Goal: Information Seeking & Learning: Learn about a topic

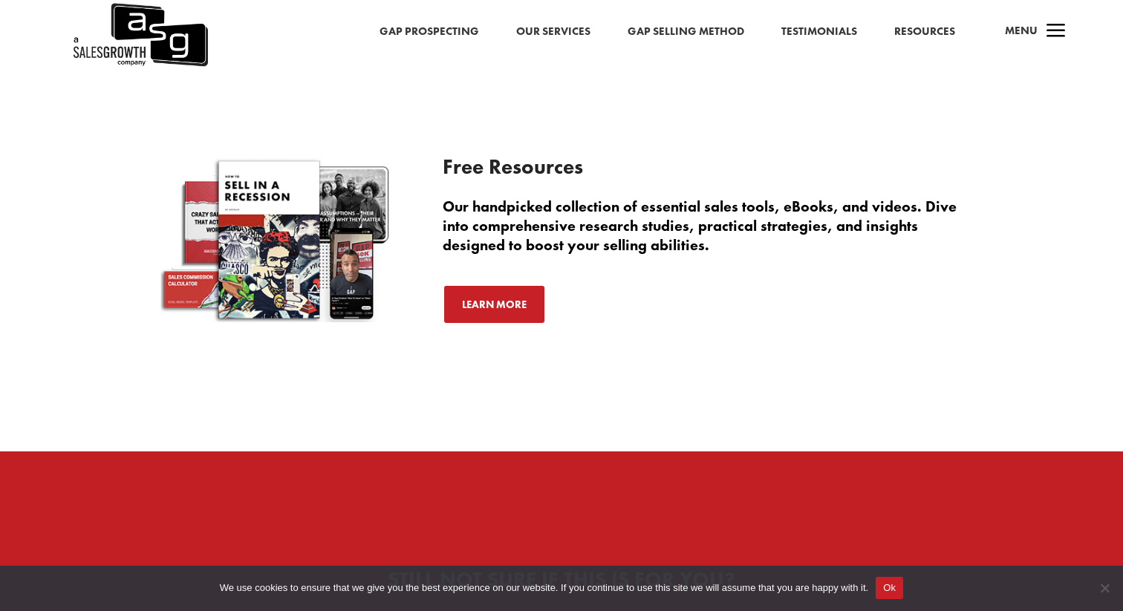
scroll to position [3587, 0]
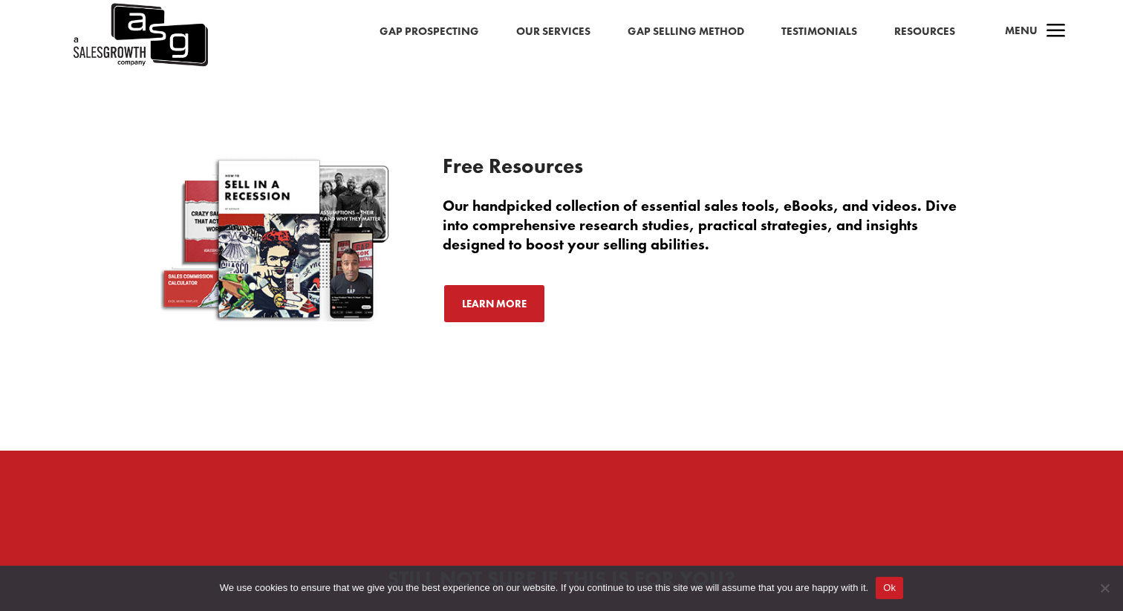
click at [560, 32] on link "Our Services" at bounding box center [553, 31] width 74 height 19
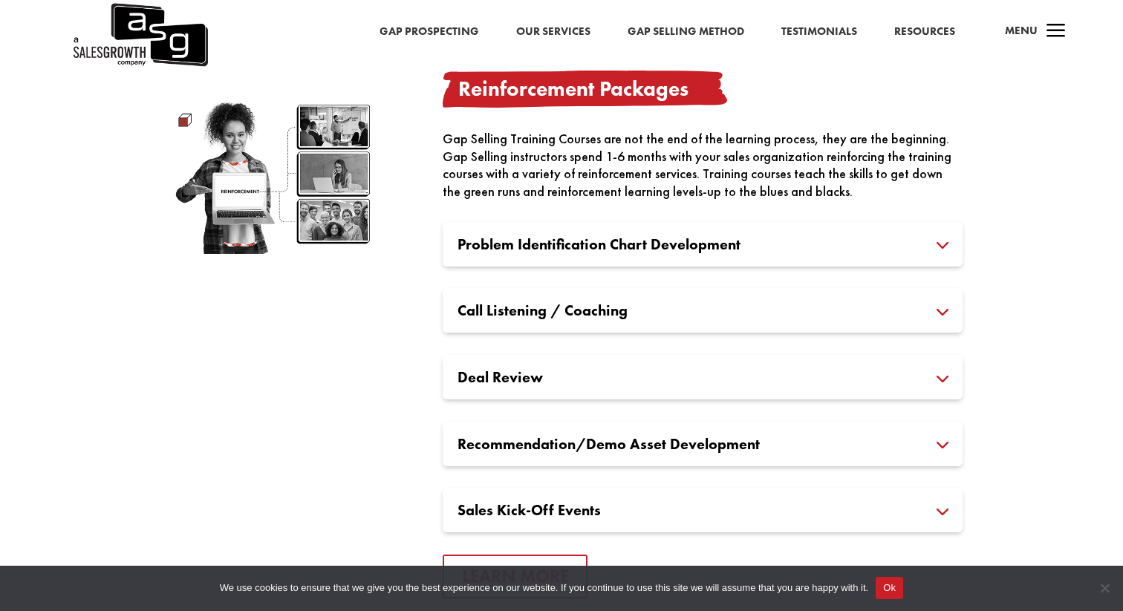
scroll to position [2136, 0]
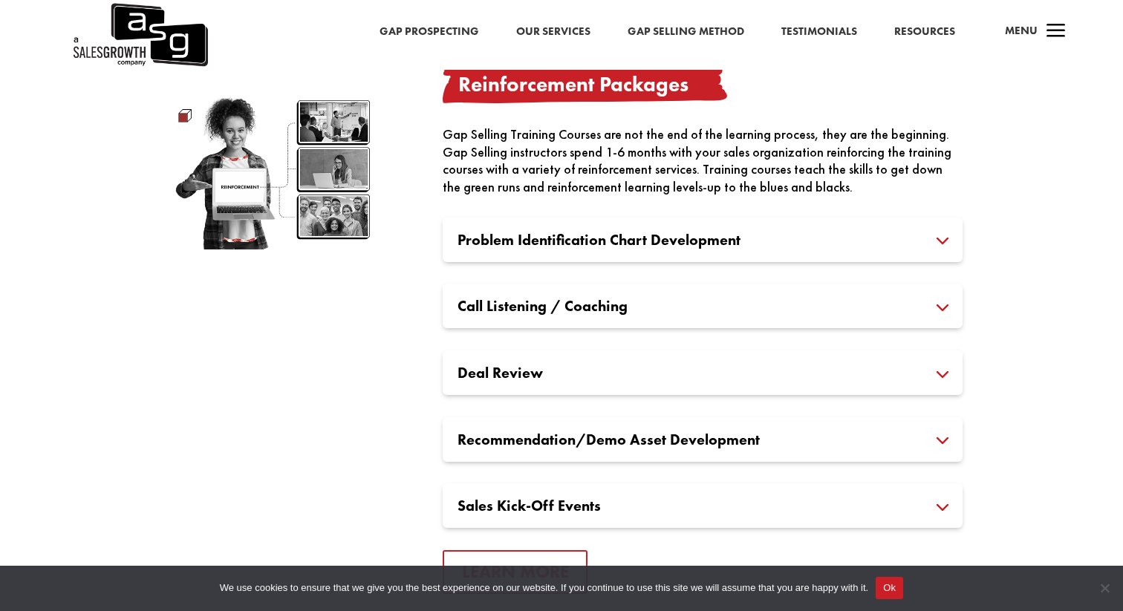
click at [852, 232] on h3 "Problem Identification Chart Development" at bounding box center [703, 239] width 490 height 15
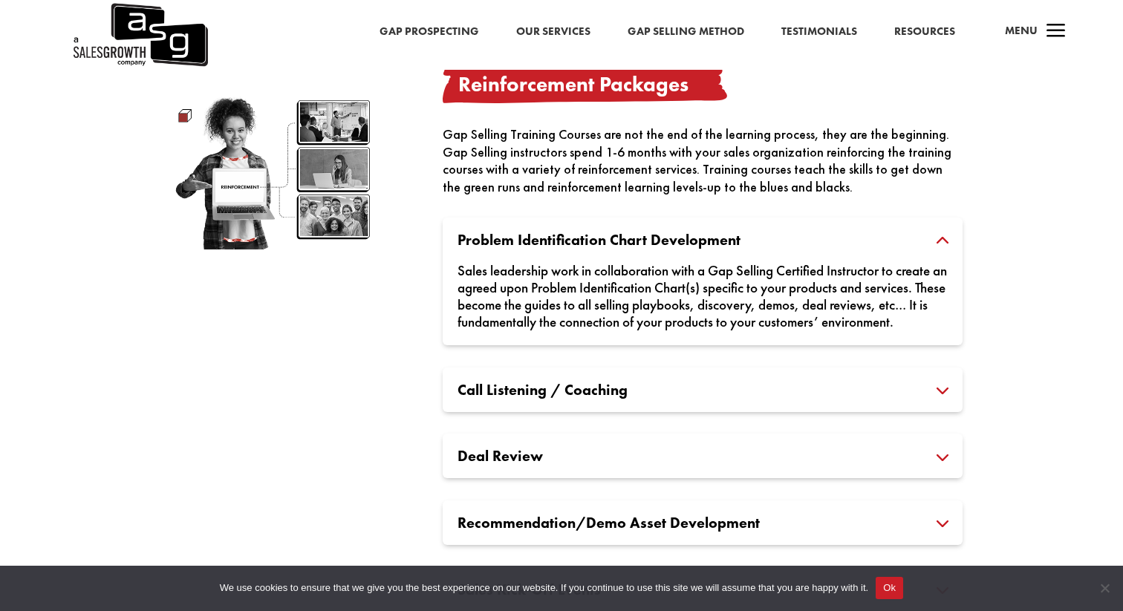
click at [852, 232] on h3 "Problem Identification Chart Development" at bounding box center [703, 239] width 490 height 15
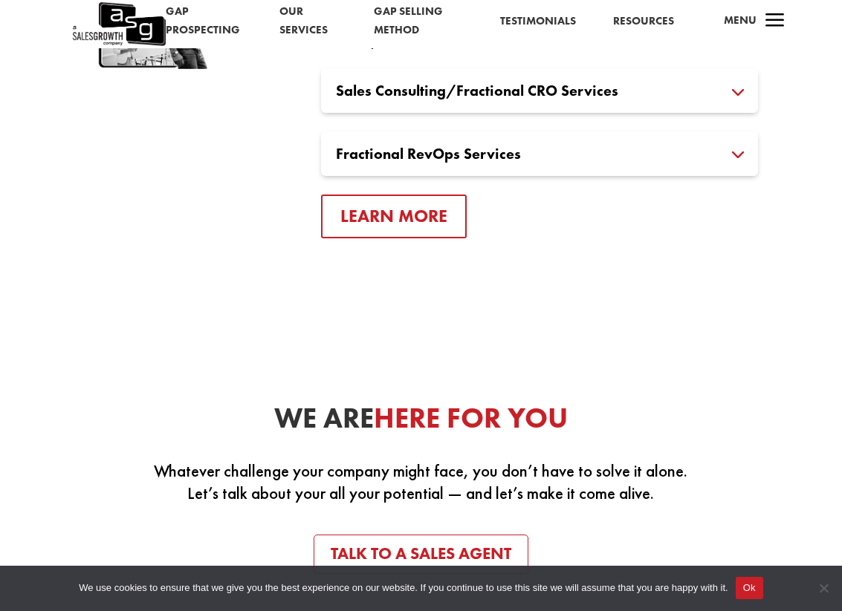
scroll to position [3241, 0]
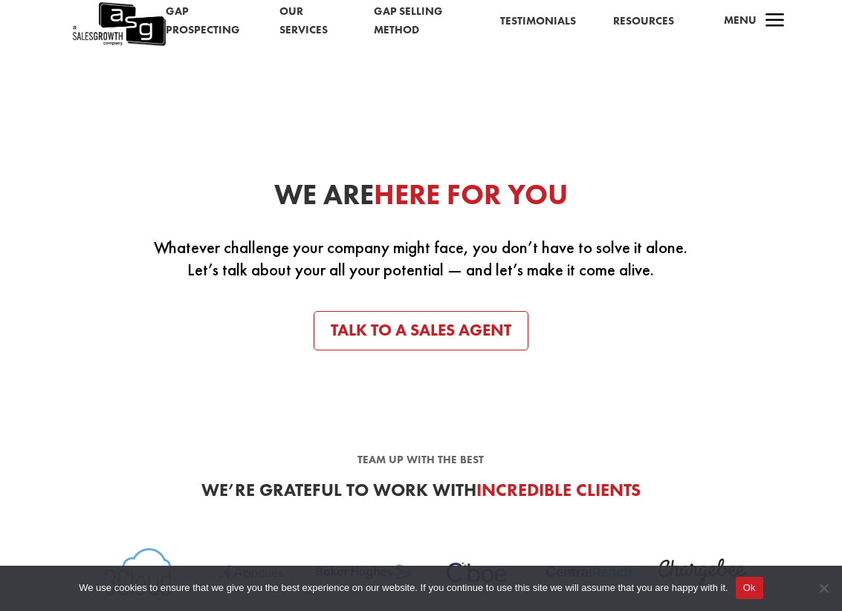
click at [763, 592] on button "Ok" at bounding box center [748, 588] width 27 height 22
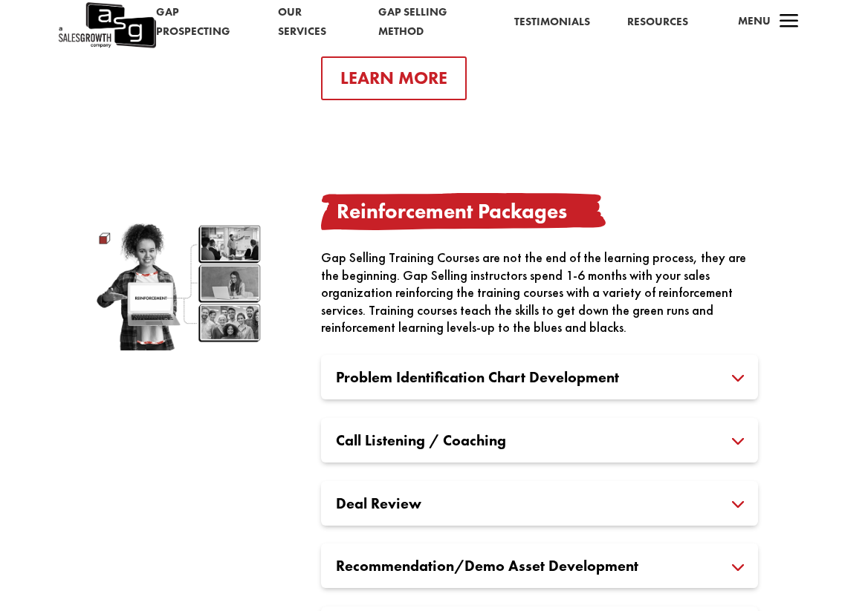
scroll to position [2084, 0]
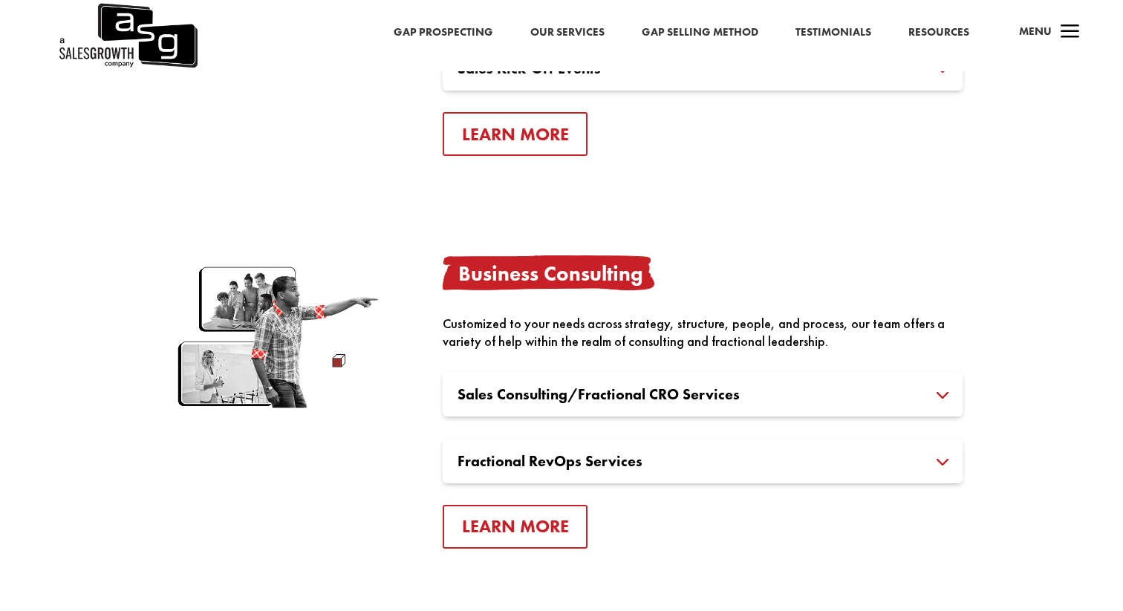
scroll to position [2678, 0]
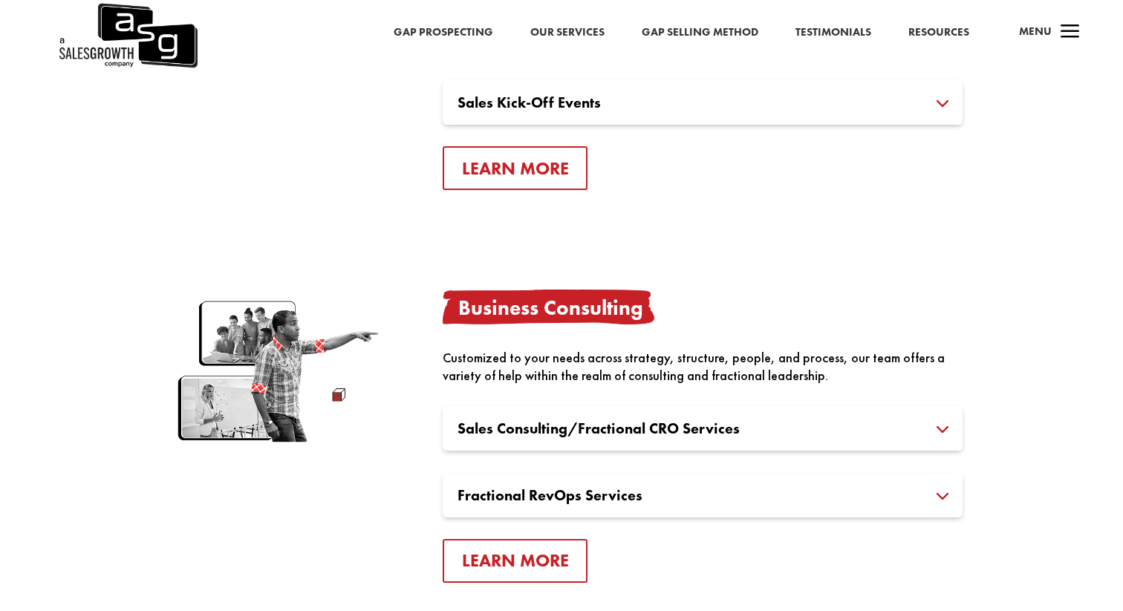
click at [515, 476] on div "Fractional RevOps Services With the world of sales enablement tools growing by …" at bounding box center [703, 495] width 520 height 45
click at [538, 488] on h3 "Fractional RevOps Services" at bounding box center [703, 495] width 490 height 15
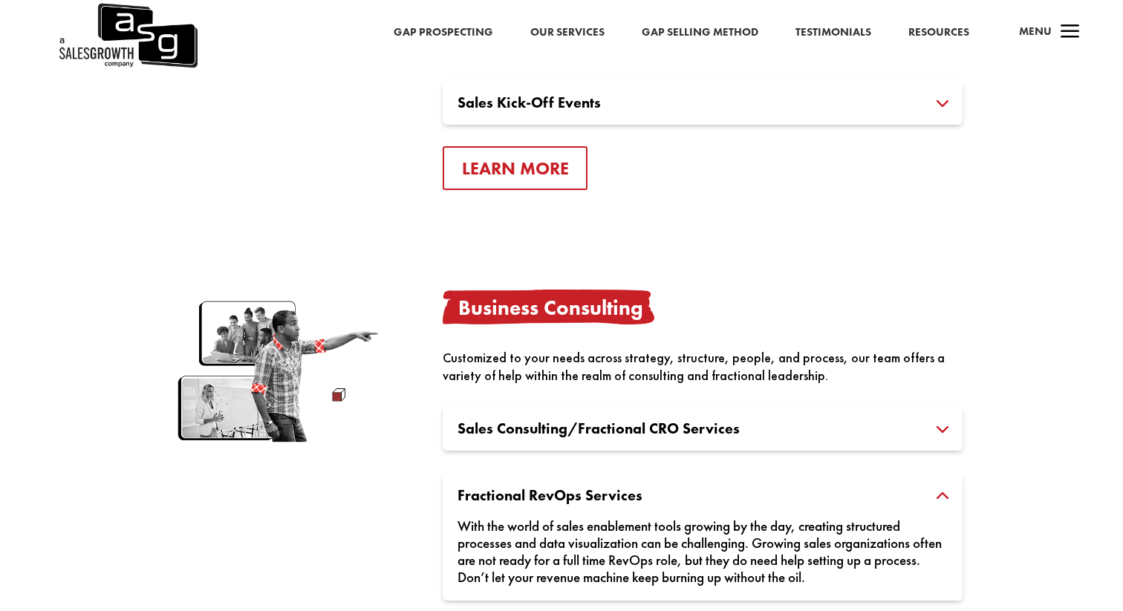
click at [570, 421] on h3 "Sales Consulting/Fractional CRO Services" at bounding box center [703, 428] width 490 height 15
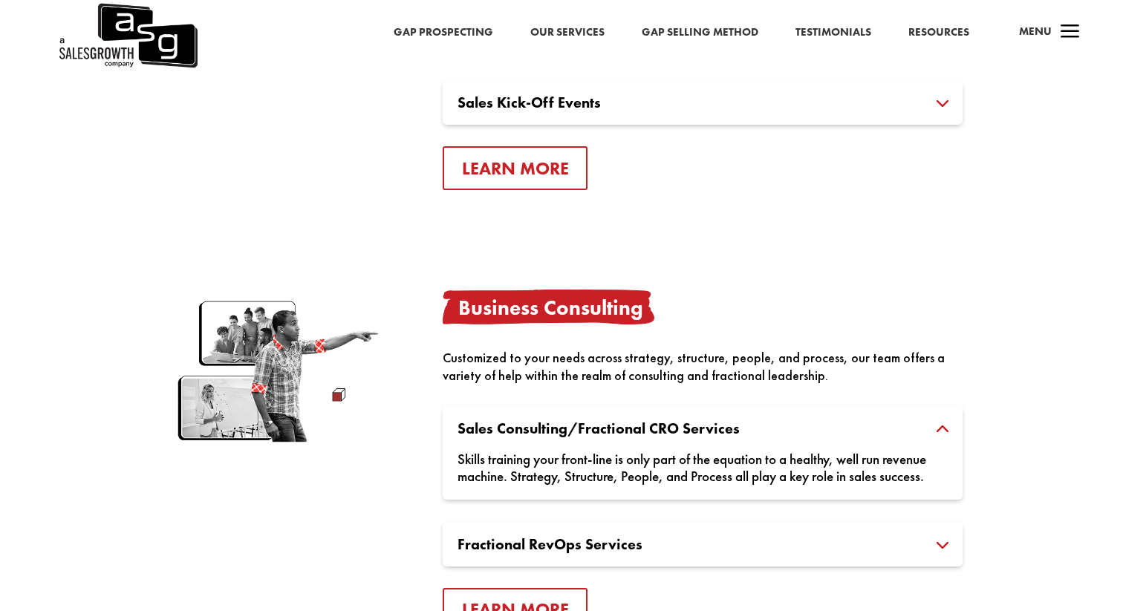
click at [503, 421] on h3 "Sales Consulting/Fractional CRO Services" at bounding box center [703, 428] width 490 height 15
click at [564, 421] on h3 "Sales Consulting/Fractional CRO Services" at bounding box center [703, 428] width 490 height 15
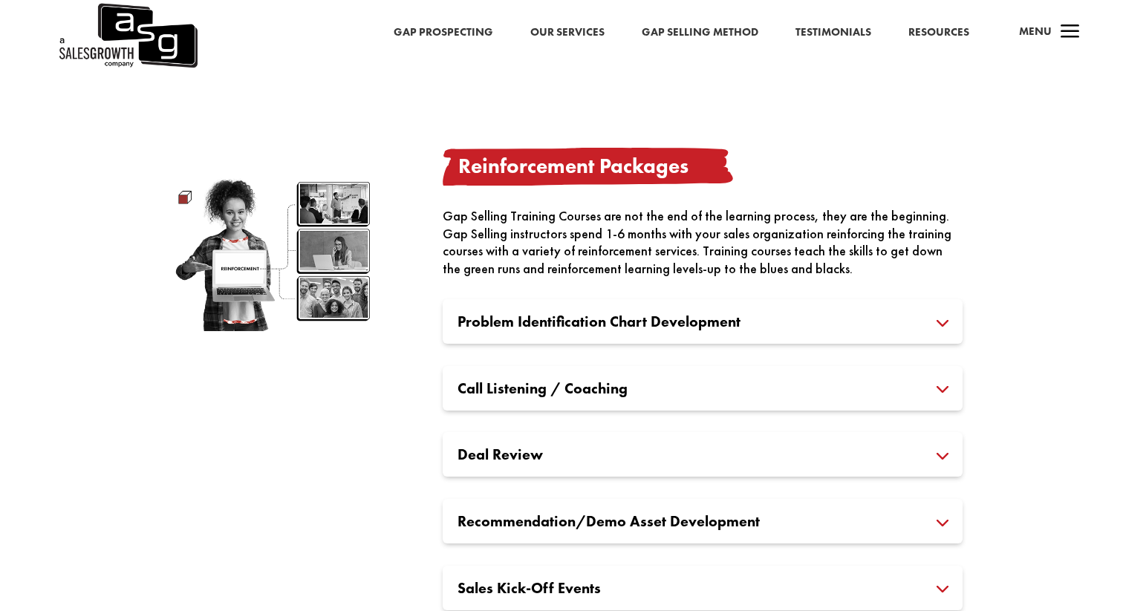
scroll to position [2149, 0]
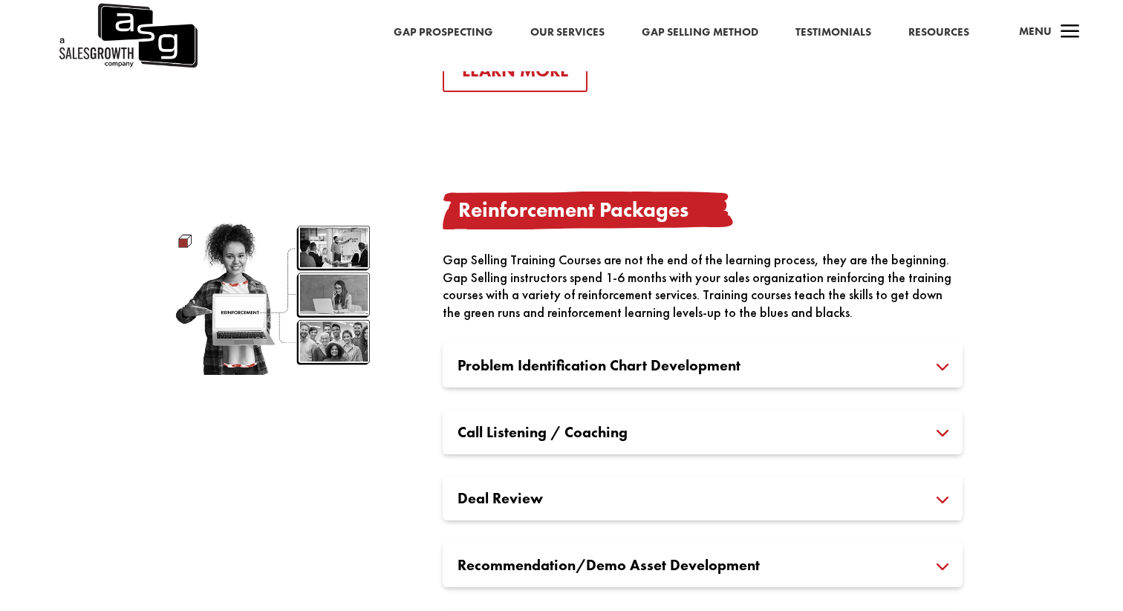
click at [550, 32] on link "Our Services" at bounding box center [567, 32] width 74 height 19
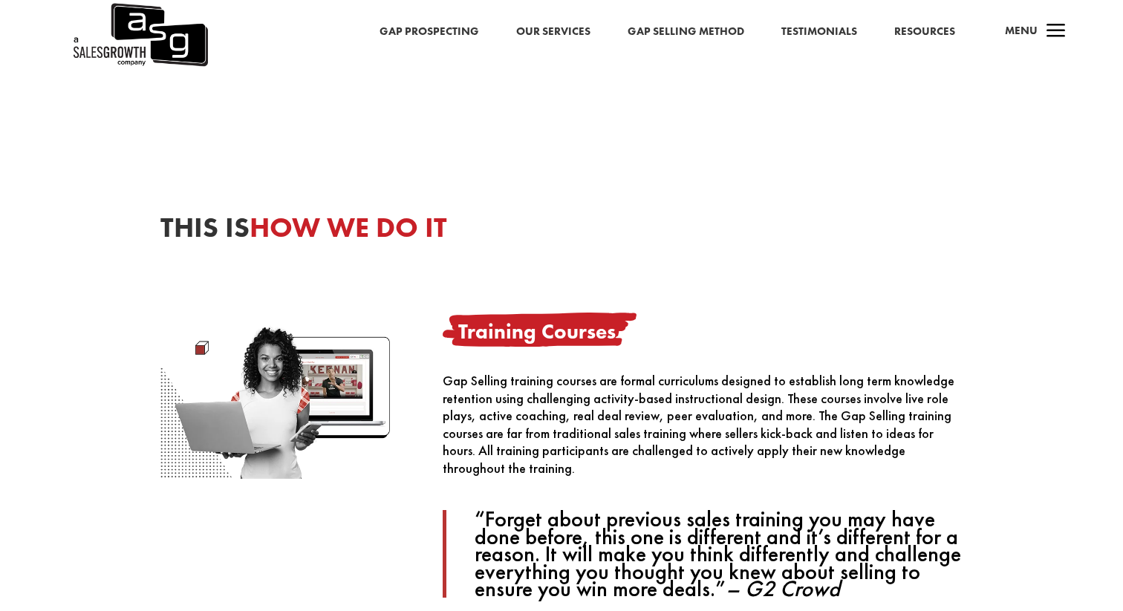
scroll to position [706, 0]
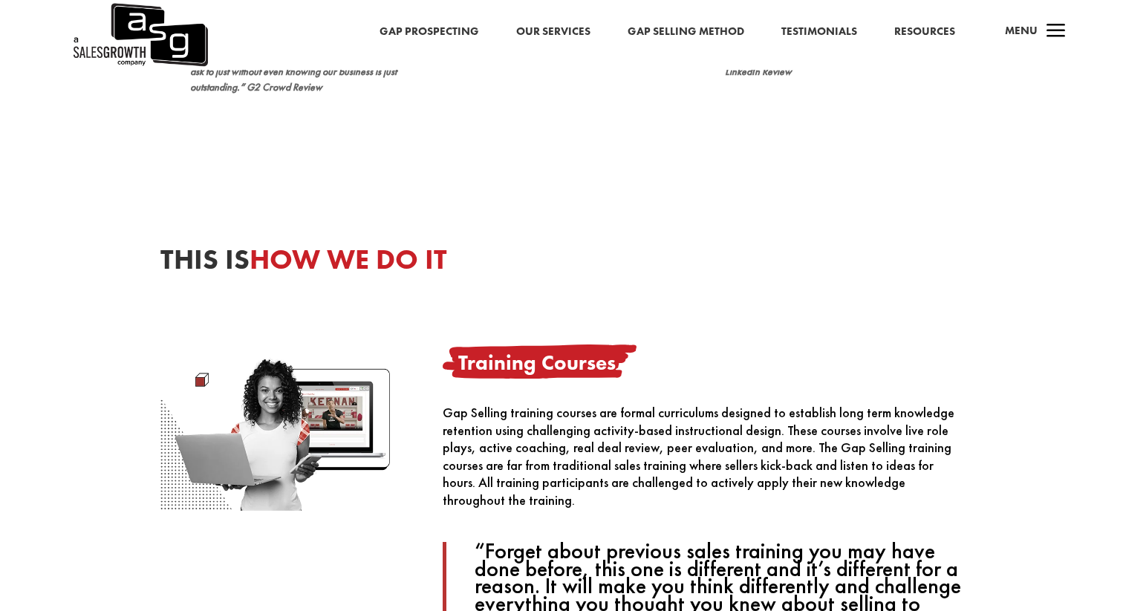
click at [448, 30] on link "Gap Prospecting" at bounding box center [430, 31] width 100 height 19
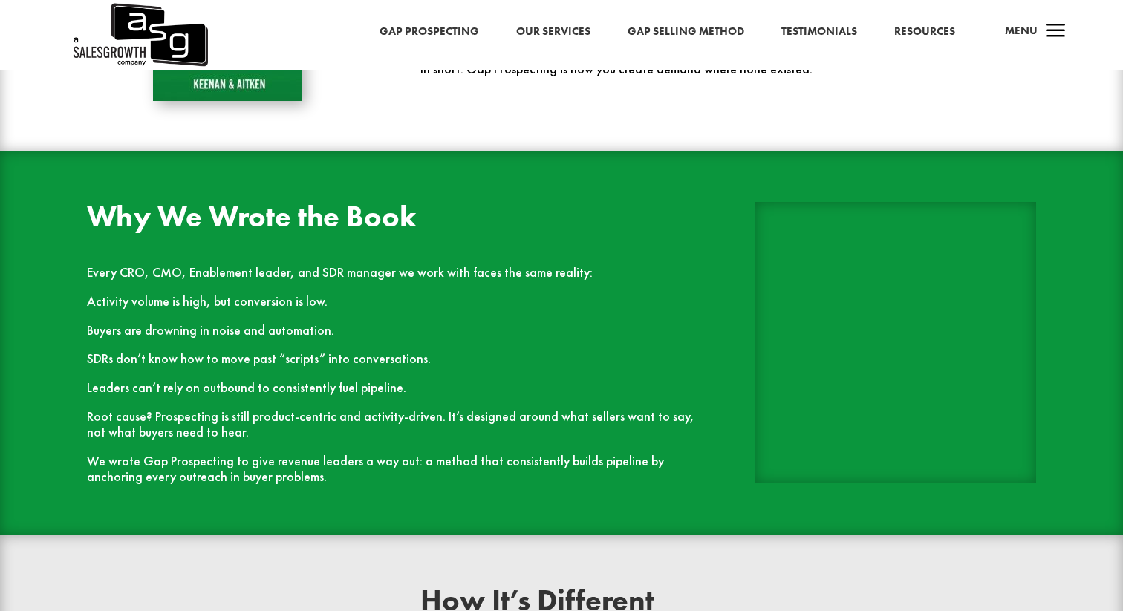
scroll to position [1277, 0]
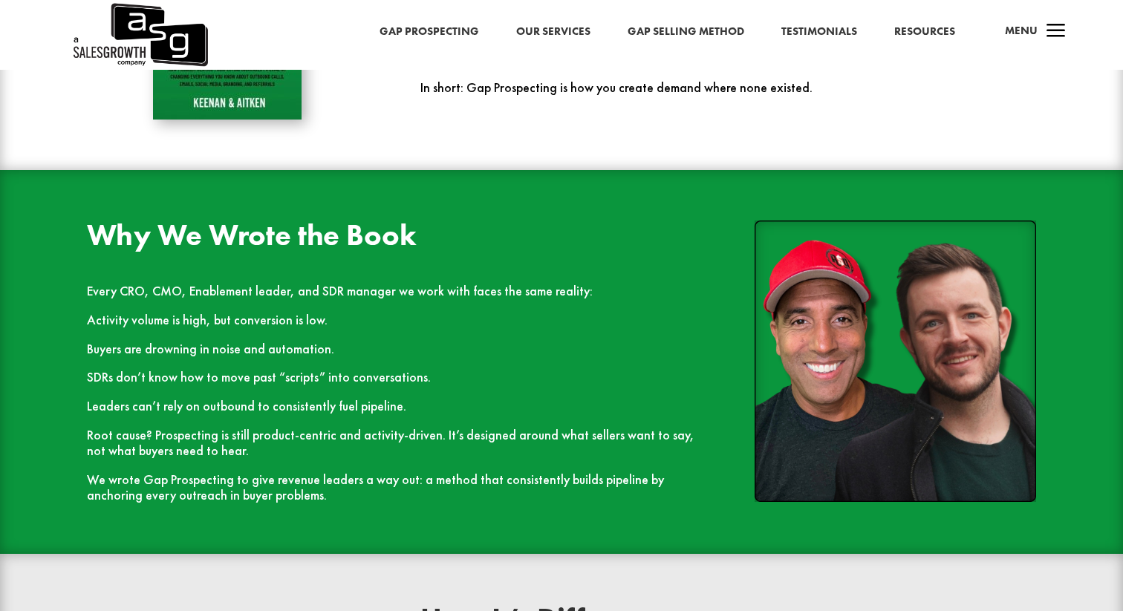
click at [926, 29] on link "Resources" at bounding box center [924, 31] width 61 height 19
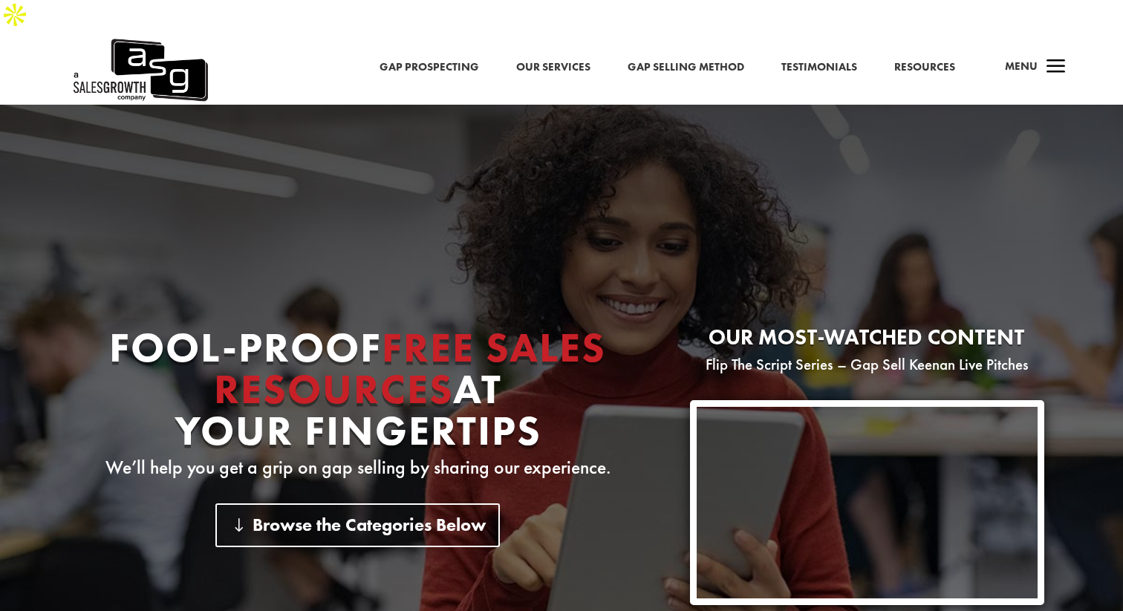
click at [411, 58] on link "Gap Prospecting" at bounding box center [430, 67] width 100 height 19
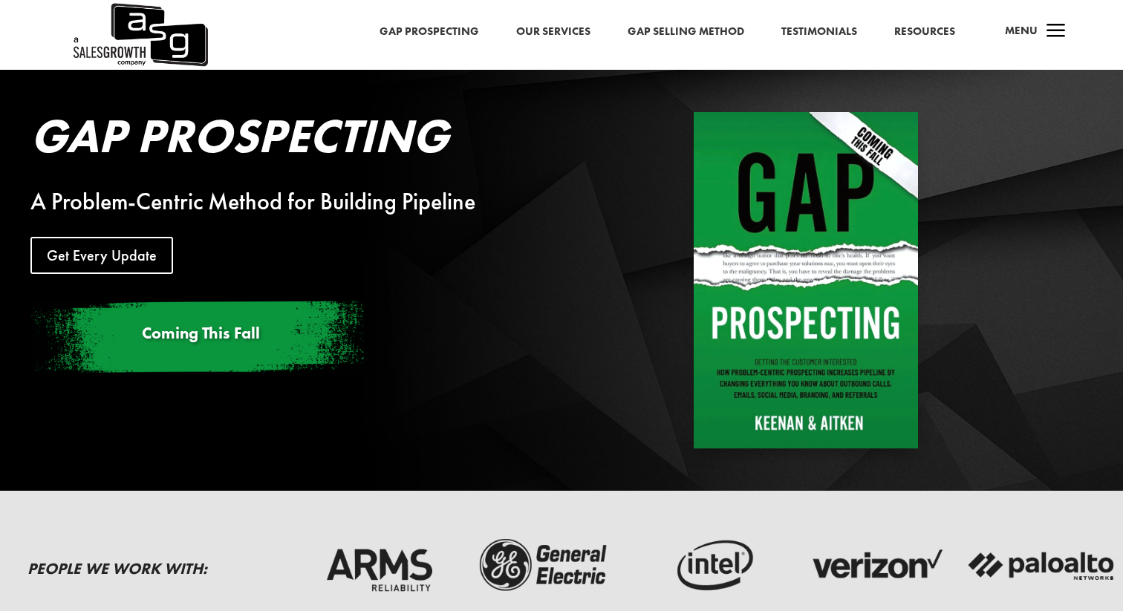
click at [541, 30] on link "Our Services" at bounding box center [553, 31] width 74 height 19
